Goal: Find specific page/section: Find specific page/section

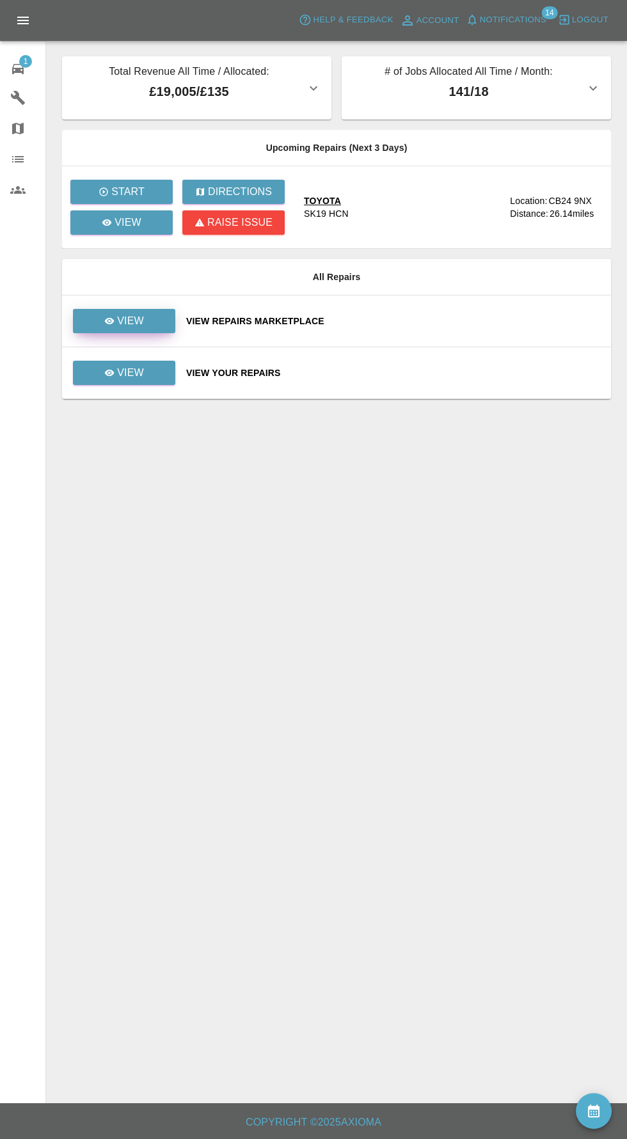
click at [110, 320] on icon at bounding box center [110, 321] width 10 height 6
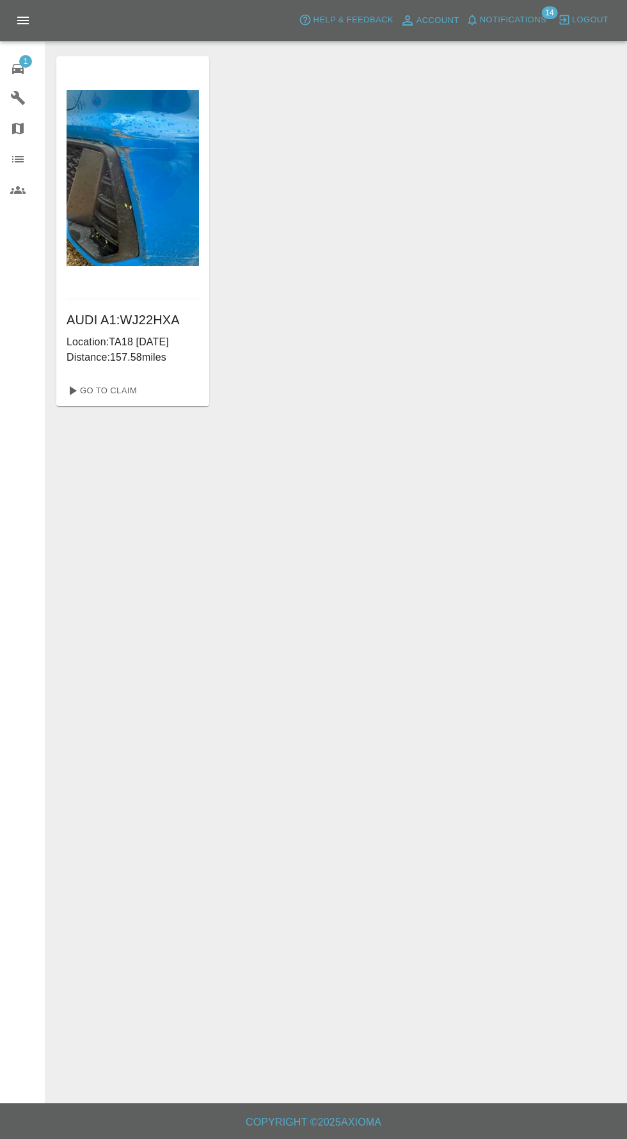
click at [514, 16] on span "Notifications" at bounding box center [513, 20] width 67 height 15
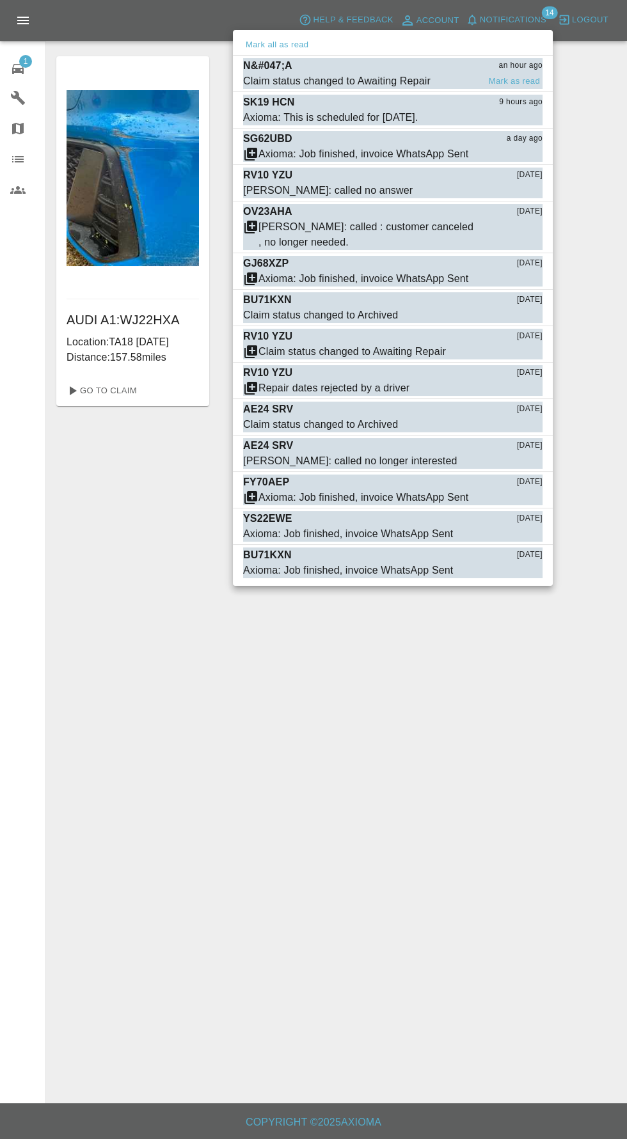
click at [280, 69] on p "N&#047;A" at bounding box center [267, 65] width 49 height 15
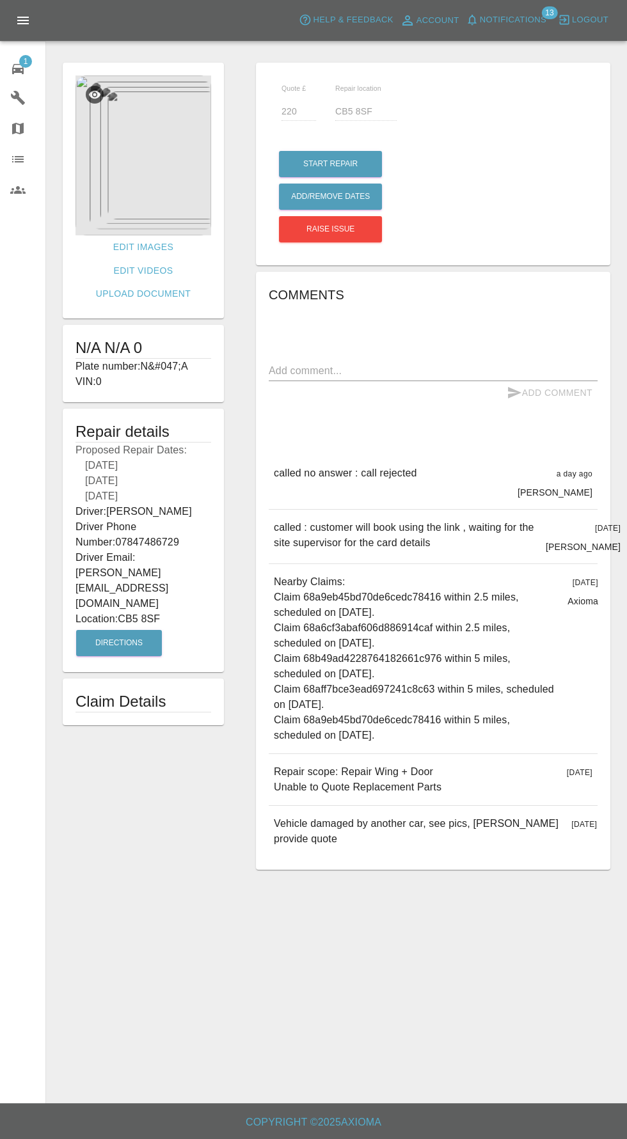
click at [27, 72] on div "1" at bounding box center [28, 67] width 36 height 19
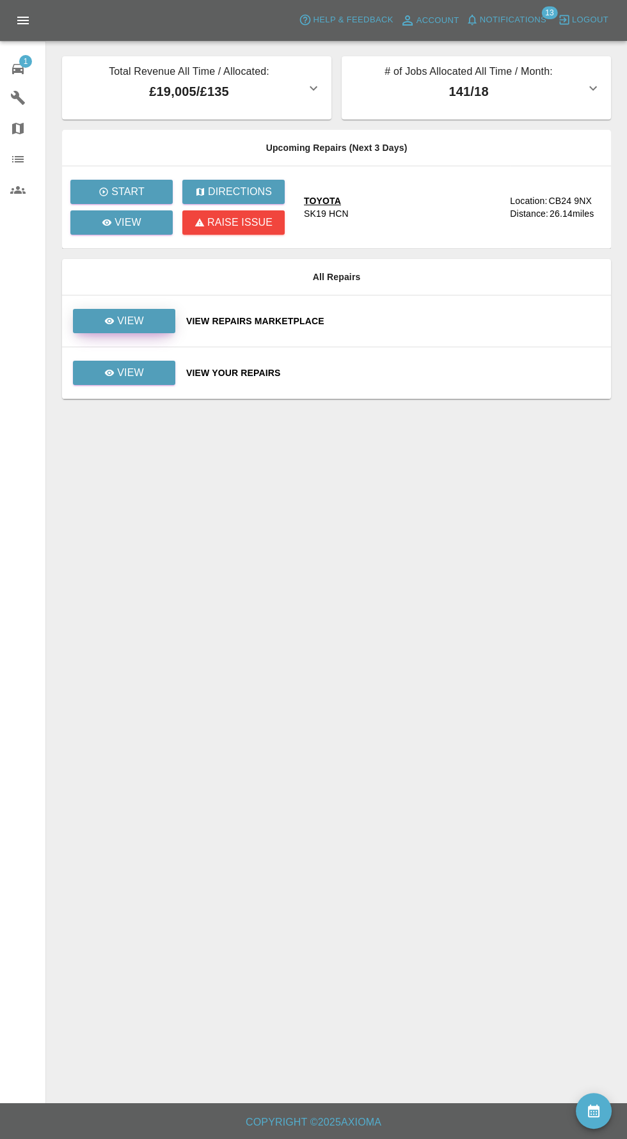
click at [149, 328] on link "View" at bounding box center [124, 321] width 102 height 24
